Goal: Task Accomplishment & Management: Use online tool/utility

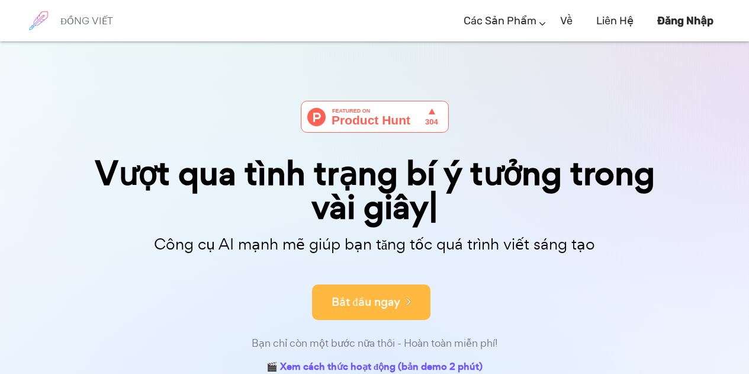
click at [351, 294] on font "Bắt đầu ngay" at bounding box center [366, 302] width 69 height 16
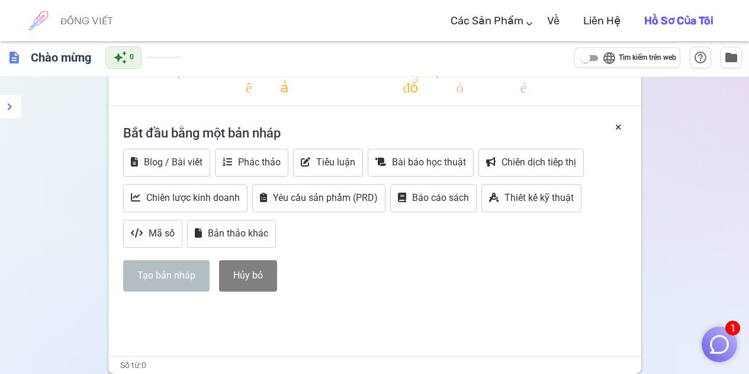
scroll to position [186, 0]
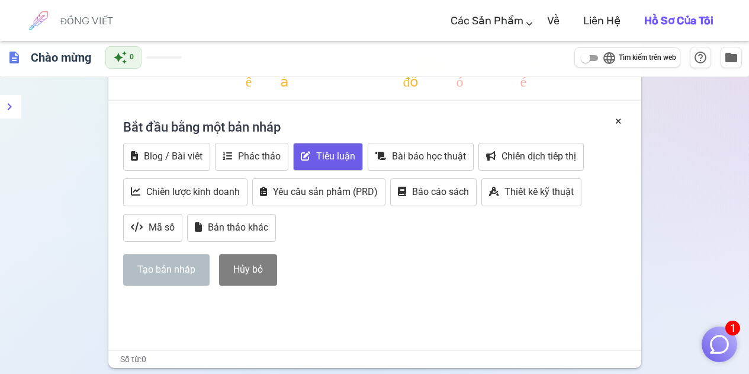
click at [319, 143] on button "Tiểu luận" at bounding box center [328, 157] width 70 height 28
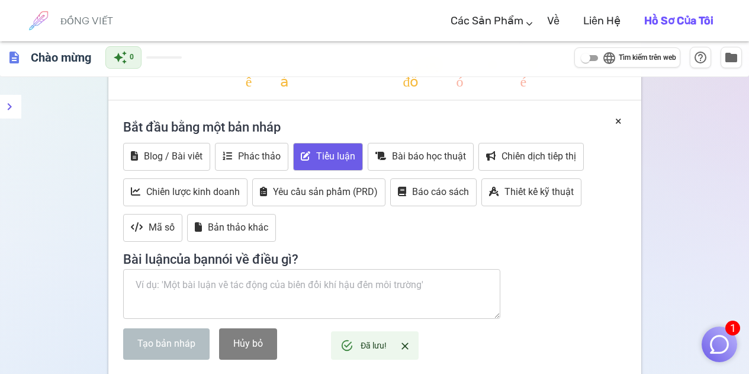
click at [236, 284] on textarea at bounding box center [312, 294] width 378 height 50
click at [275, 281] on textarea at bounding box center [312, 294] width 378 height 50
paste textarea ""Hiện tượng cộng hưởng: Lợi ích và nguy cơ trong thiết kế kỹ thuật và kiến trúc…"
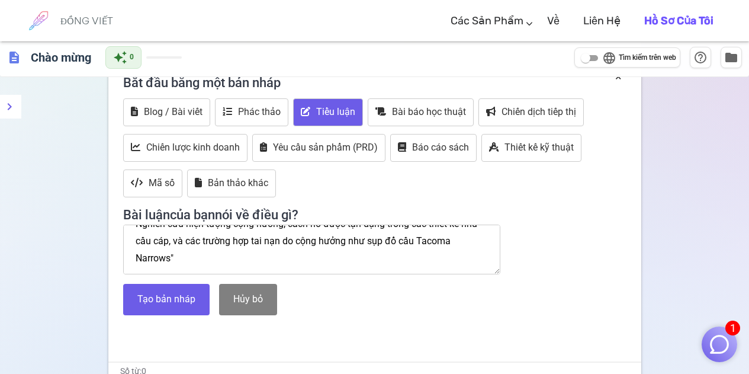
scroll to position [223, 0]
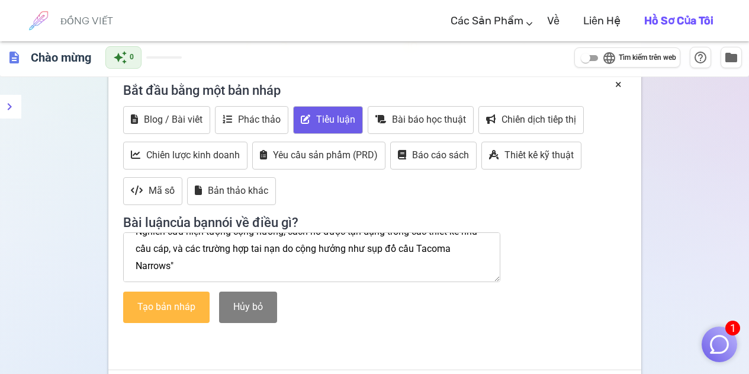
type textarea ""Hiện tượng cộng hưởng: Lợi ích và nguy cơ trong thiết kế kỹ thuật và kiến trúc…"
click at [198, 306] on button "Tạo bản nháp" at bounding box center [166, 306] width 86 height 31
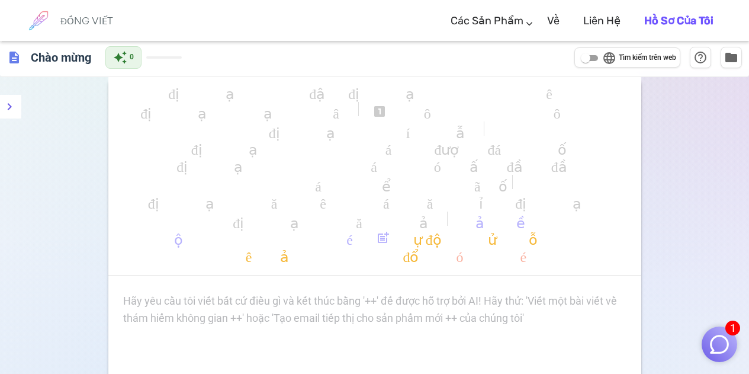
scroll to position [10, 0]
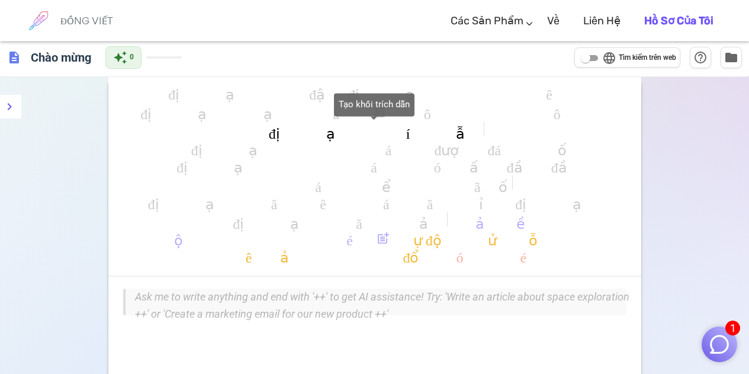
click at [367, 133] on font "định dạng_trích dẫn" at bounding box center [374, 131] width 211 height 14
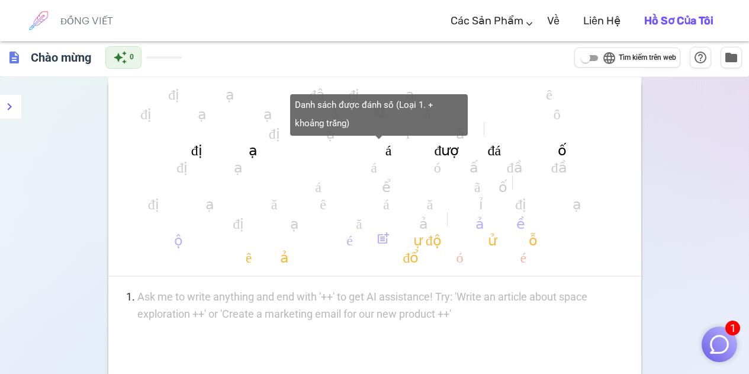
click at [275, 142] on font "định dạng_danh_sách_được_đánh_số" at bounding box center [378, 148] width 375 height 14
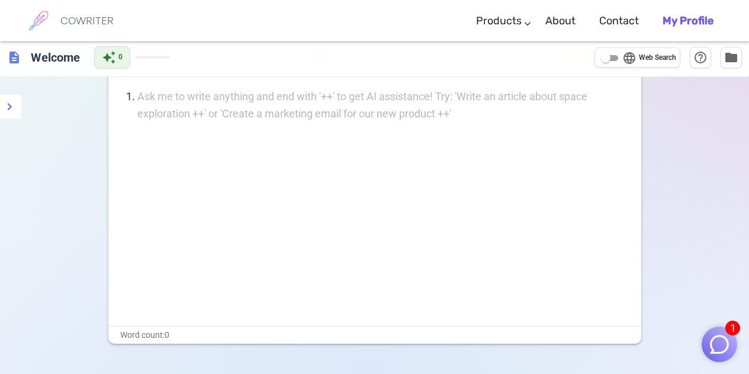
scroll to position [0, 0]
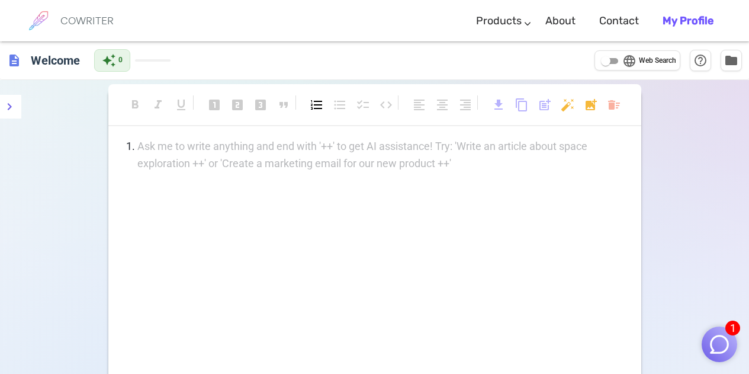
click at [439, 159] on div "Ask me to write anything and end with '++' to get AI assistance! Try: 'Write an…" at bounding box center [374, 155] width 503 height 34
